Goal: Navigation & Orientation: Find specific page/section

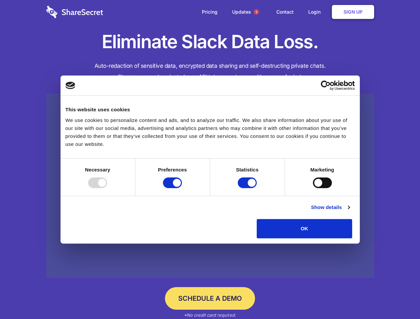
click at [107, 188] on div at bounding box center [97, 182] width 19 height 11
click at [182, 188] on input "Preferences" at bounding box center [172, 182] width 19 height 11
checkbox input "false"
click at [248, 188] on input "Statistics" at bounding box center [247, 182] width 19 height 11
checkbox input "false"
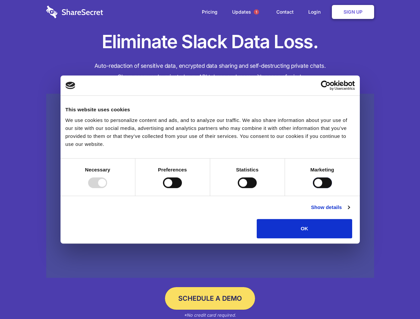
click at [313, 188] on input "Marketing" at bounding box center [322, 182] width 19 height 11
checkbox input "true"
click at [349, 211] on link "Show details" at bounding box center [330, 207] width 39 height 8
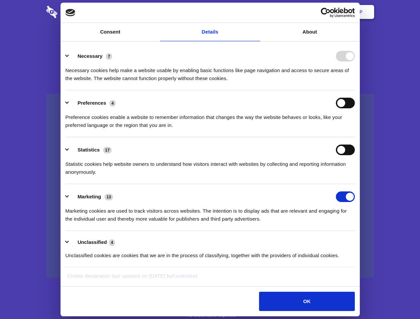
click at [355, 90] on li "Necessary 7 Necessary cookies help make a website usable by enabling basic func…" at bounding box center [209, 67] width 289 height 47
click at [256, 12] on span "1" at bounding box center [256, 11] width 5 height 5
